Goal: Transaction & Acquisition: Purchase product/service

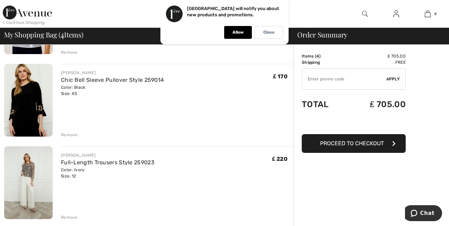
scroll to position [125, 0]
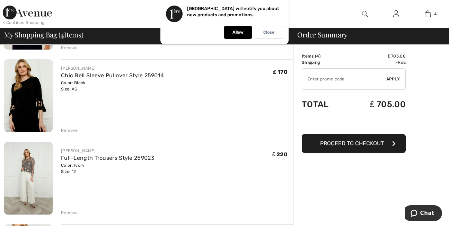
click at [23, 96] on img at bounding box center [28, 95] width 48 height 73
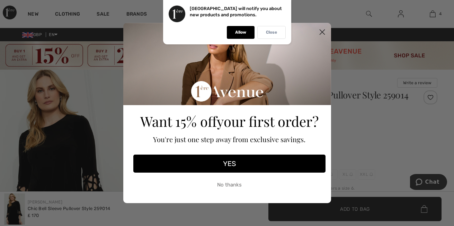
click at [272, 31] on p "Close" at bounding box center [271, 32] width 11 height 5
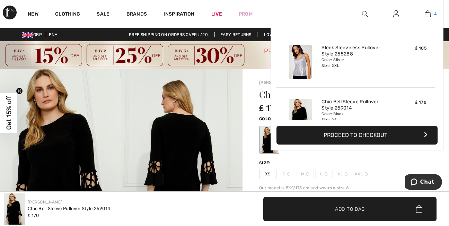
click at [425, 16] on img at bounding box center [428, 14] width 6 height 8
